Goal: Find specific page/section: Find specific page/section

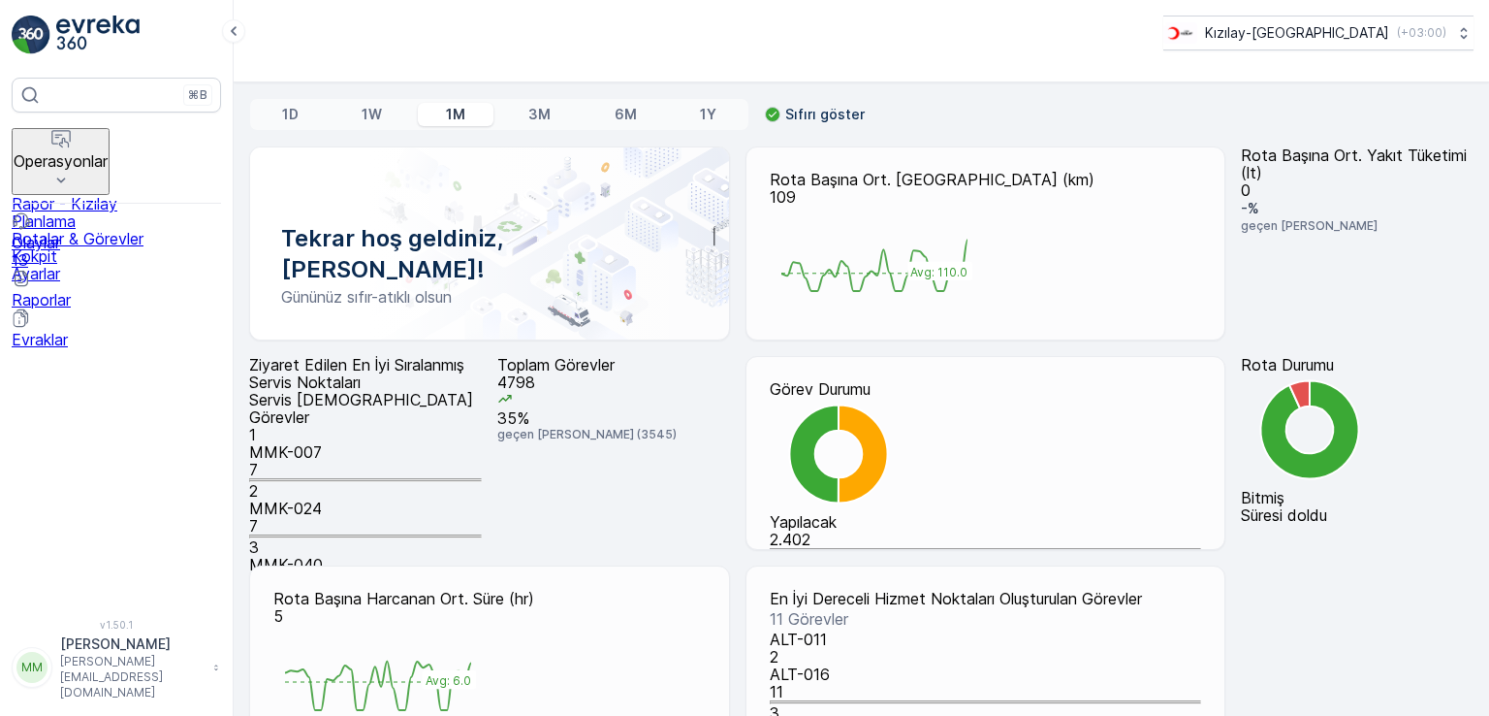
click at [78, 291] on p "Raporlar" at bounding box center [116, 299] width 209 height 17
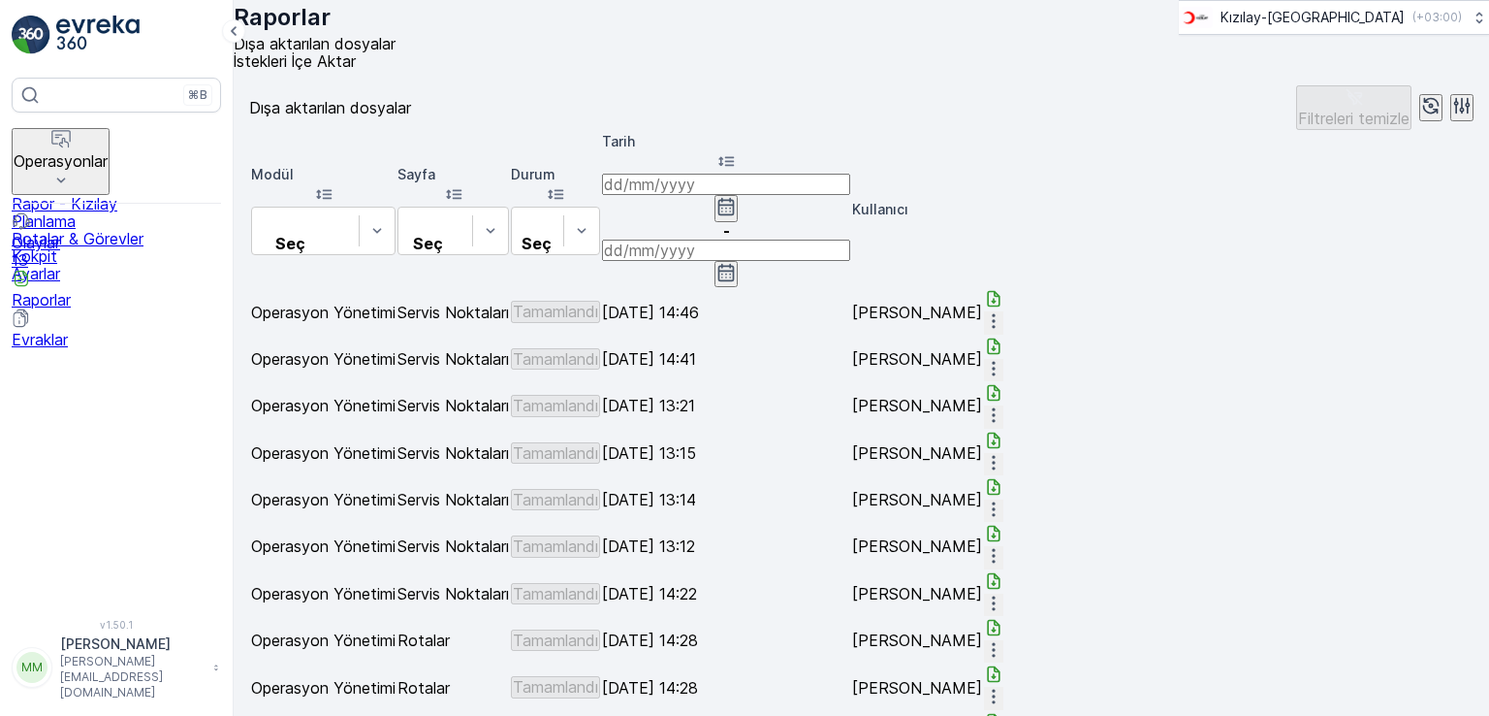
click at [1453, 115] on icon "button" at bounding box center [1462, 105] width 19 height 19
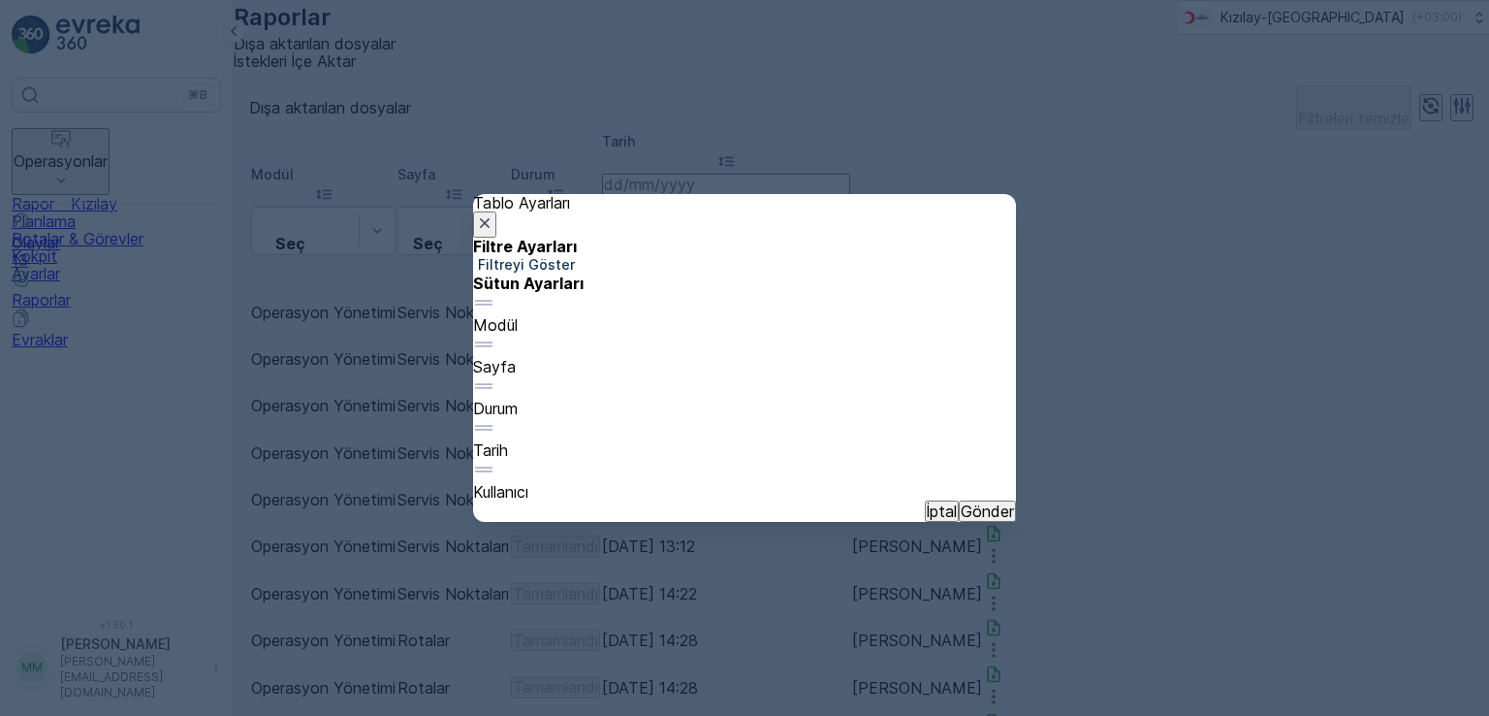
click at [495, 213] on icon "button" at bounding box center [484, 222] width 19 height 19
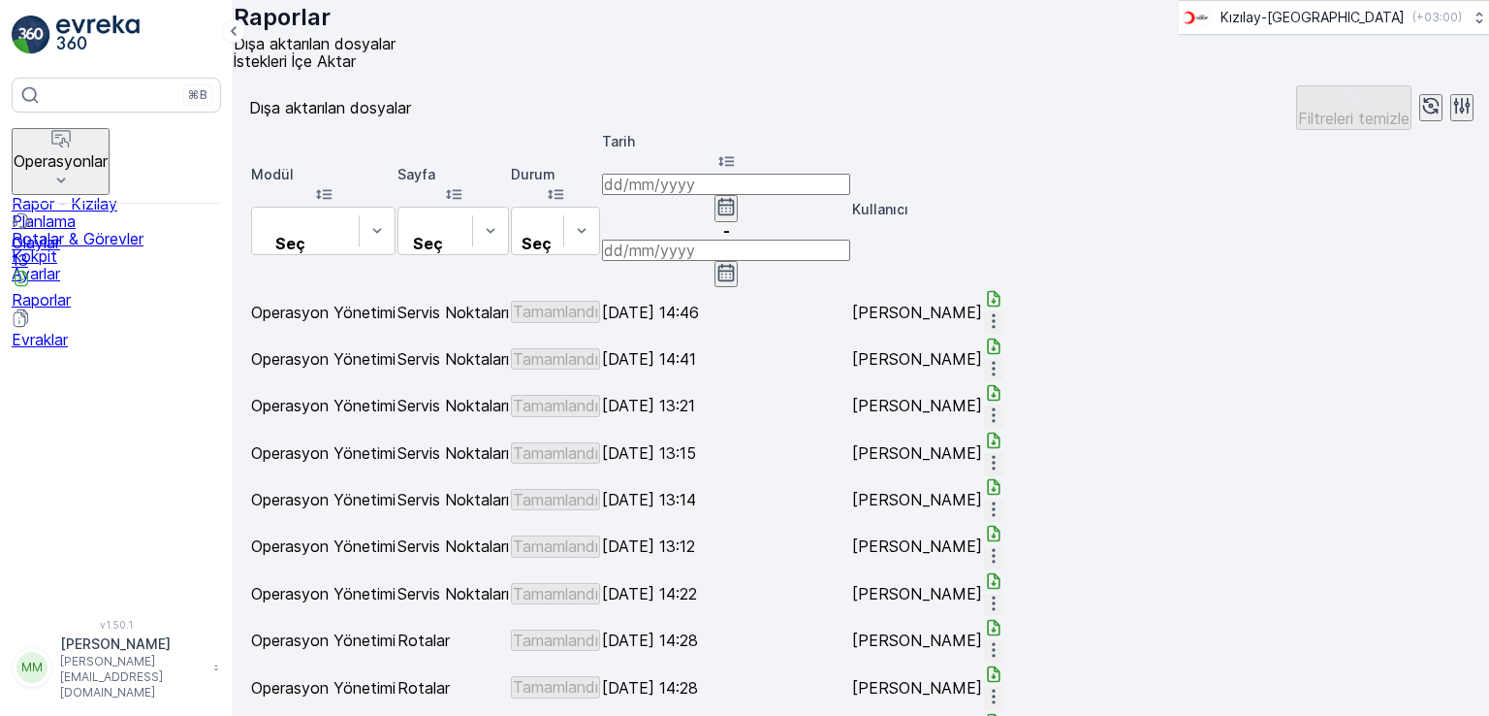
click at [93, 234] on p "Olaylar" at bounding box center [116, 242] width 209 height 17
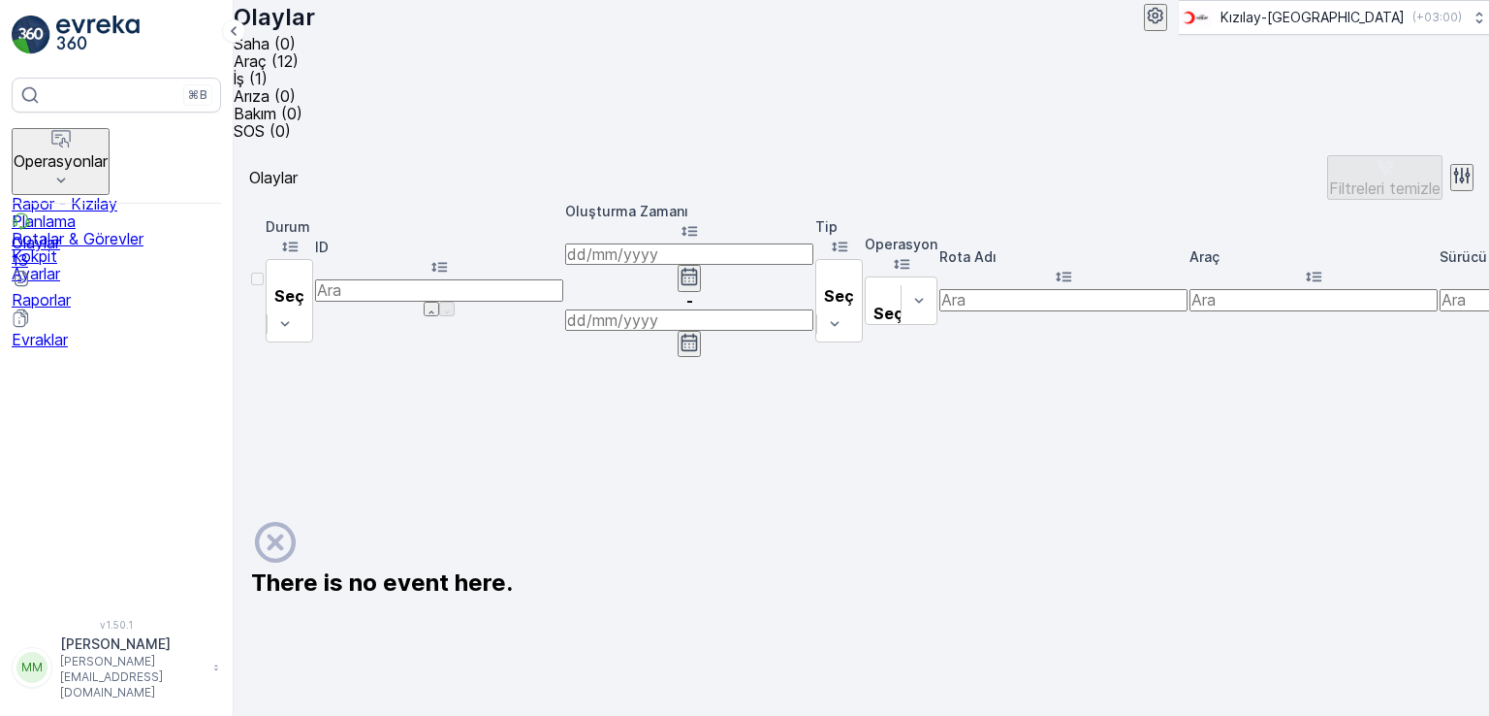
click at [86, 291] on p "Raporlar" at bounding box center [116, 299] width 209 height 17
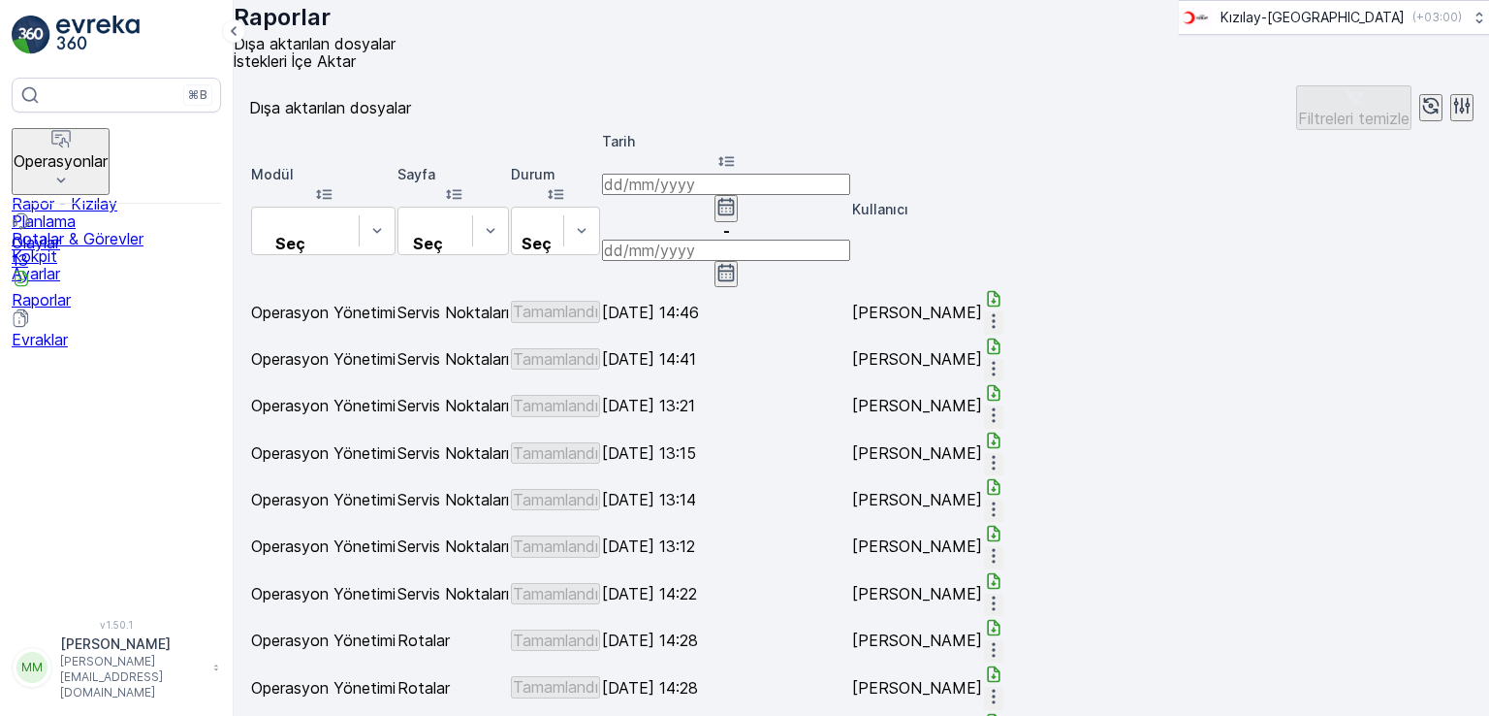
click at [110, 146] on button "Operasyonlar" at bounding box center [61, 161] width 98 height 67
click at [155, 195] on link "Rapor - Kızılay" at bounding box center [116, 203] width 209 height 17
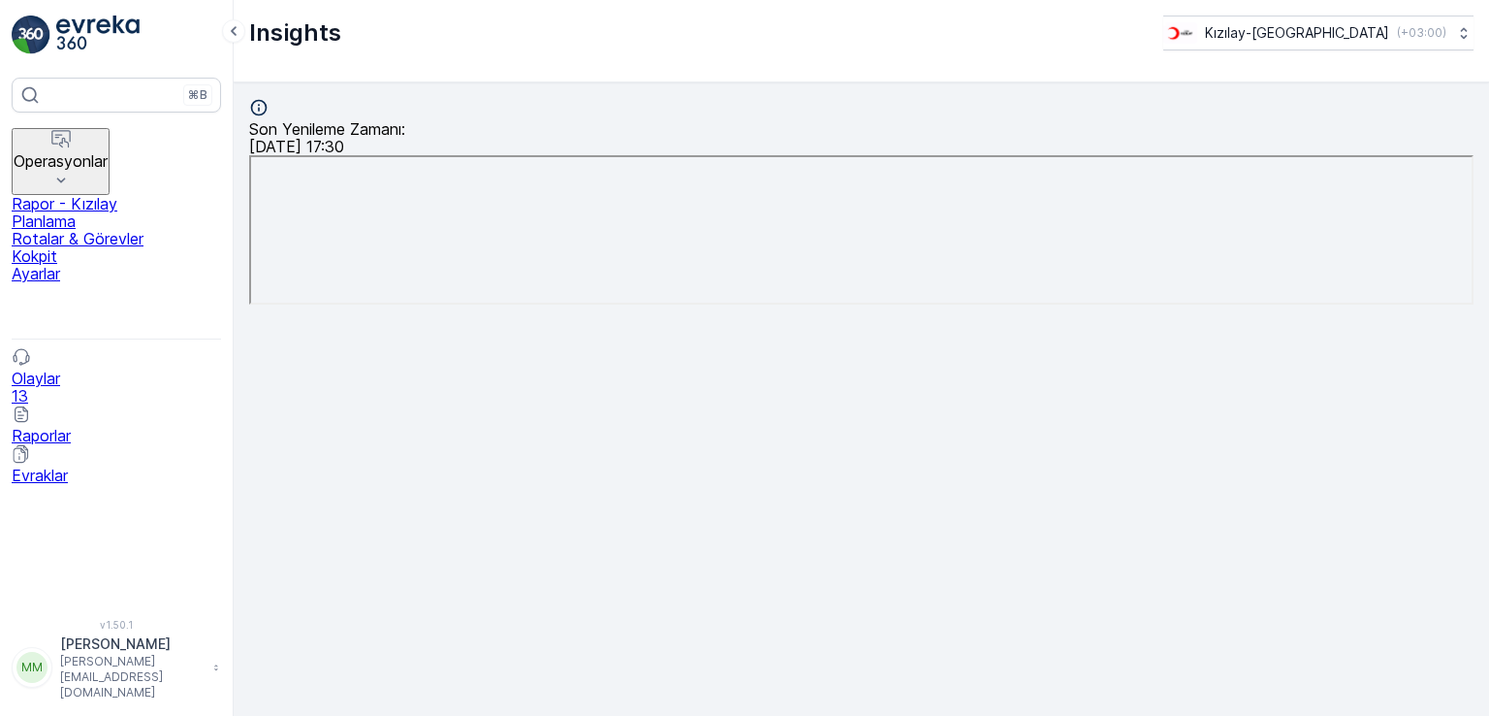
scroll to position [16, 0]
